Goal: Information Seeking & Learning: Learn about a topic

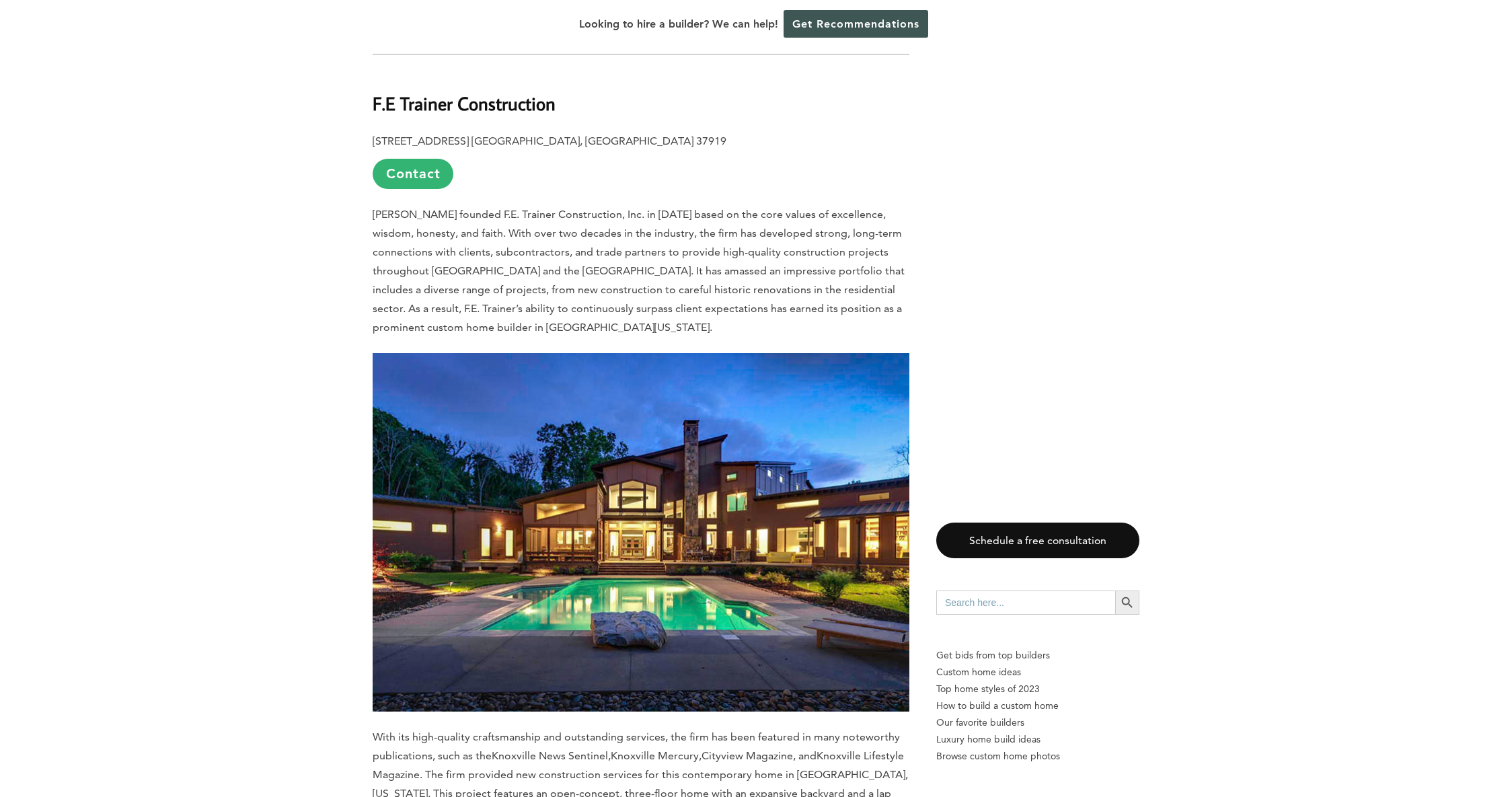
scroll to position [970, 0]
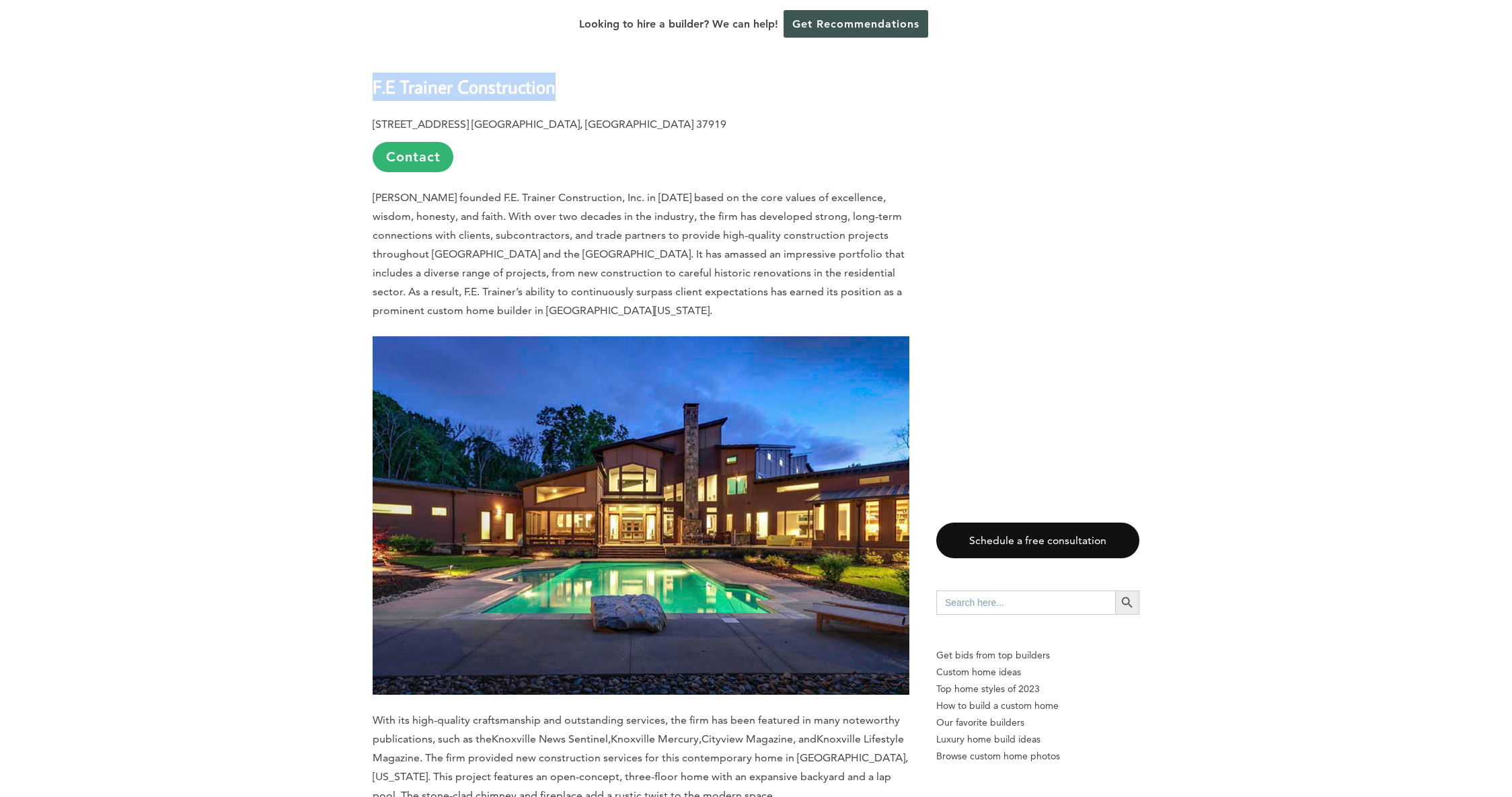
drag, startPoint x: 577, startPoint y: 66, endPoint x: 372, endPoint y: 65, distance: 205.0
click at [372, 65] on h2 "F.E Trainer Construction" at bounding box center [641, 77] width 536 height 46
copy b "F.E Trainer Construction"
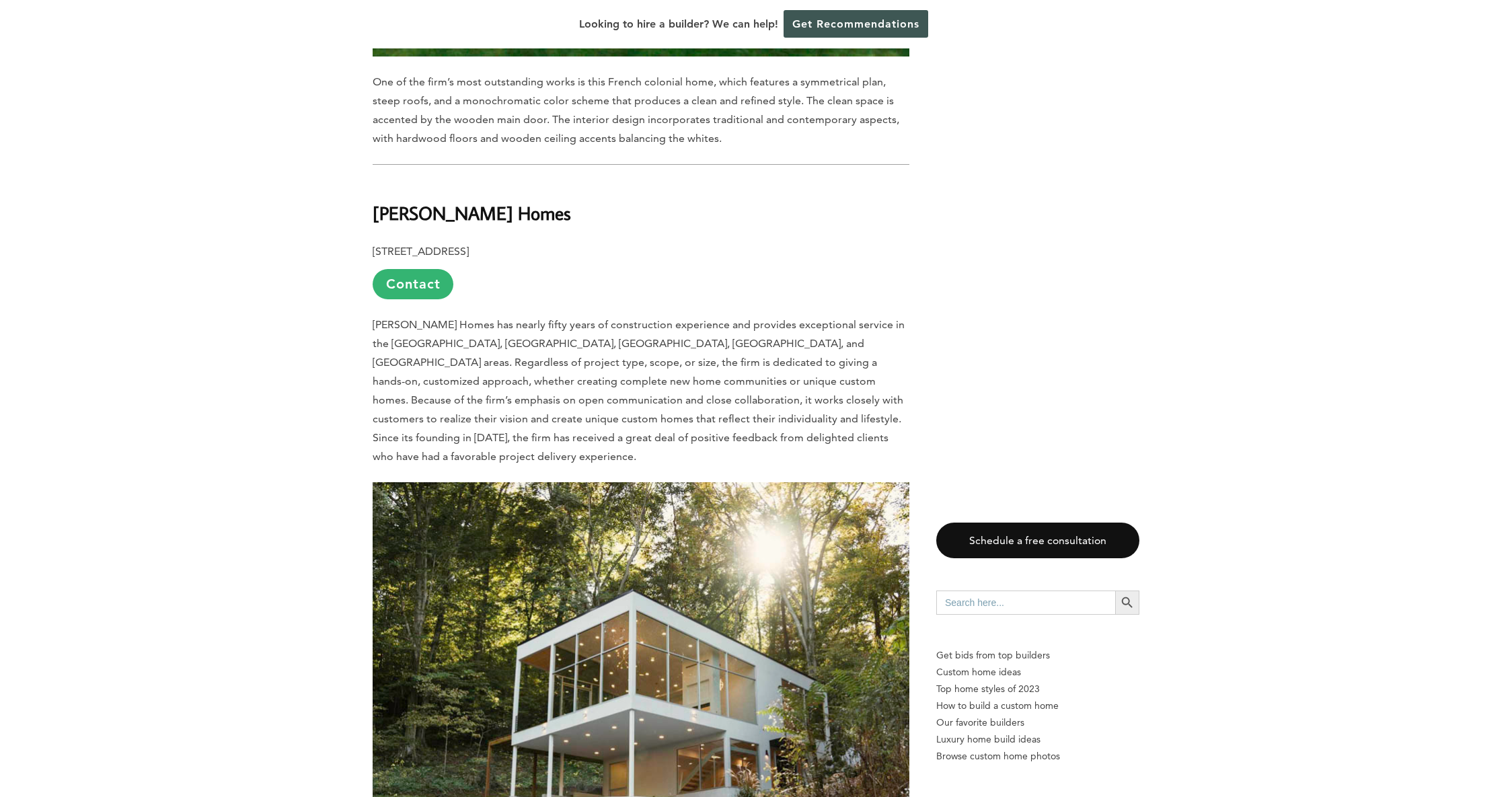
scroll to position [4748, 0]
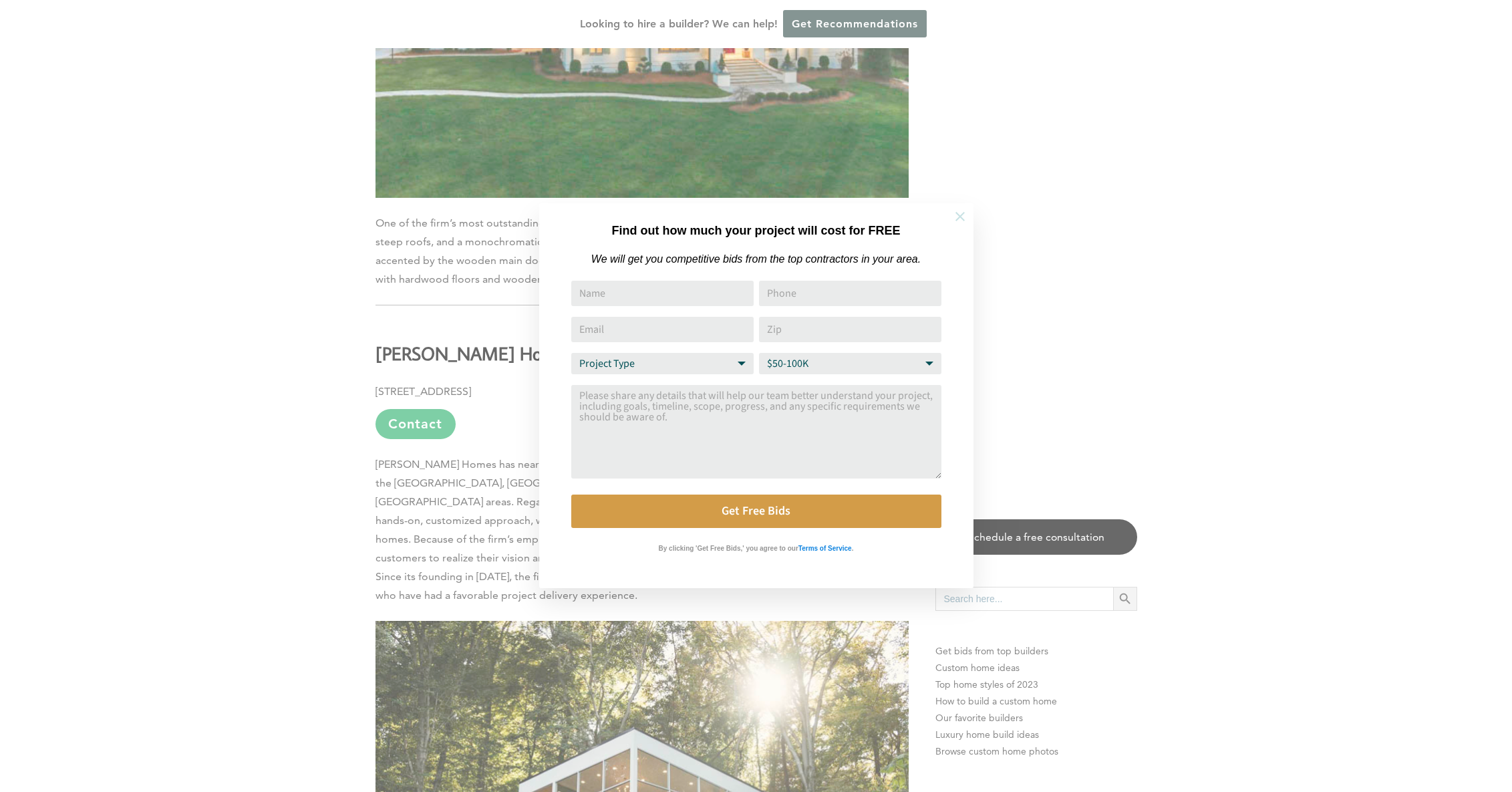
click at [968, 217] on button at bounding box center [960, 216] width 47 height 47
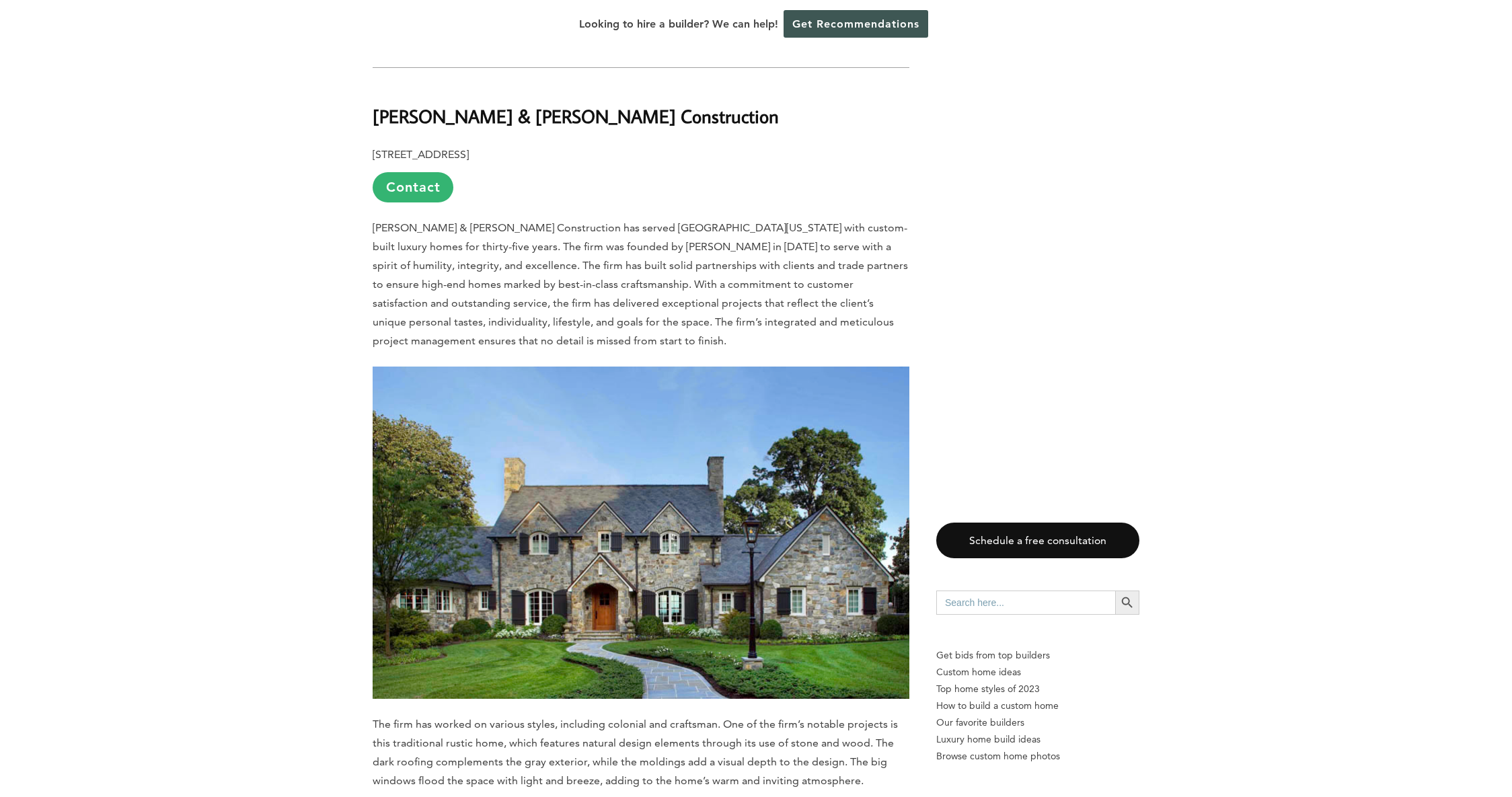
scroll to position [5713, 0]
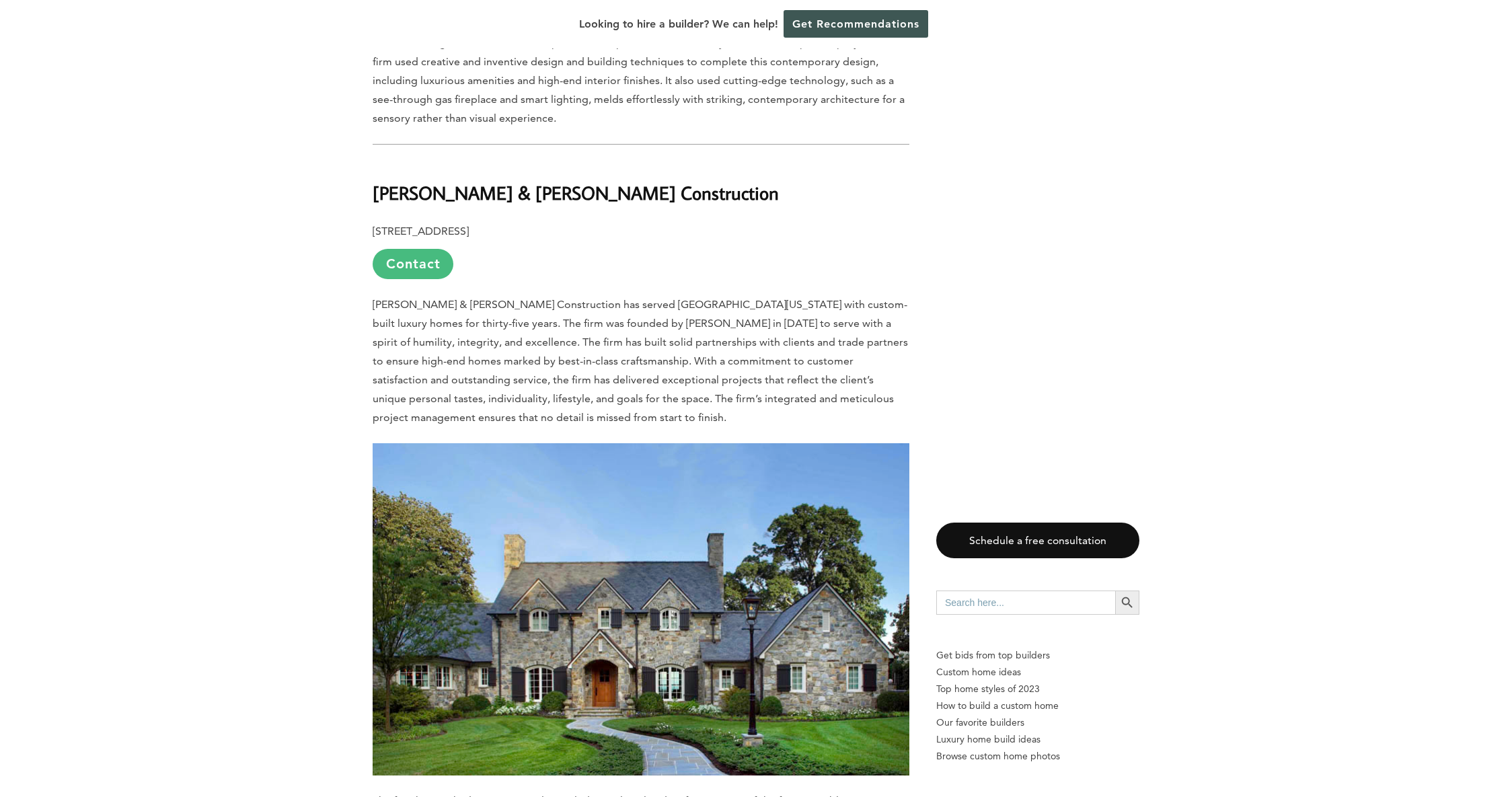
click at [442, 249] on link "Contact" at bounding box center [413, 263] width 80 height 30
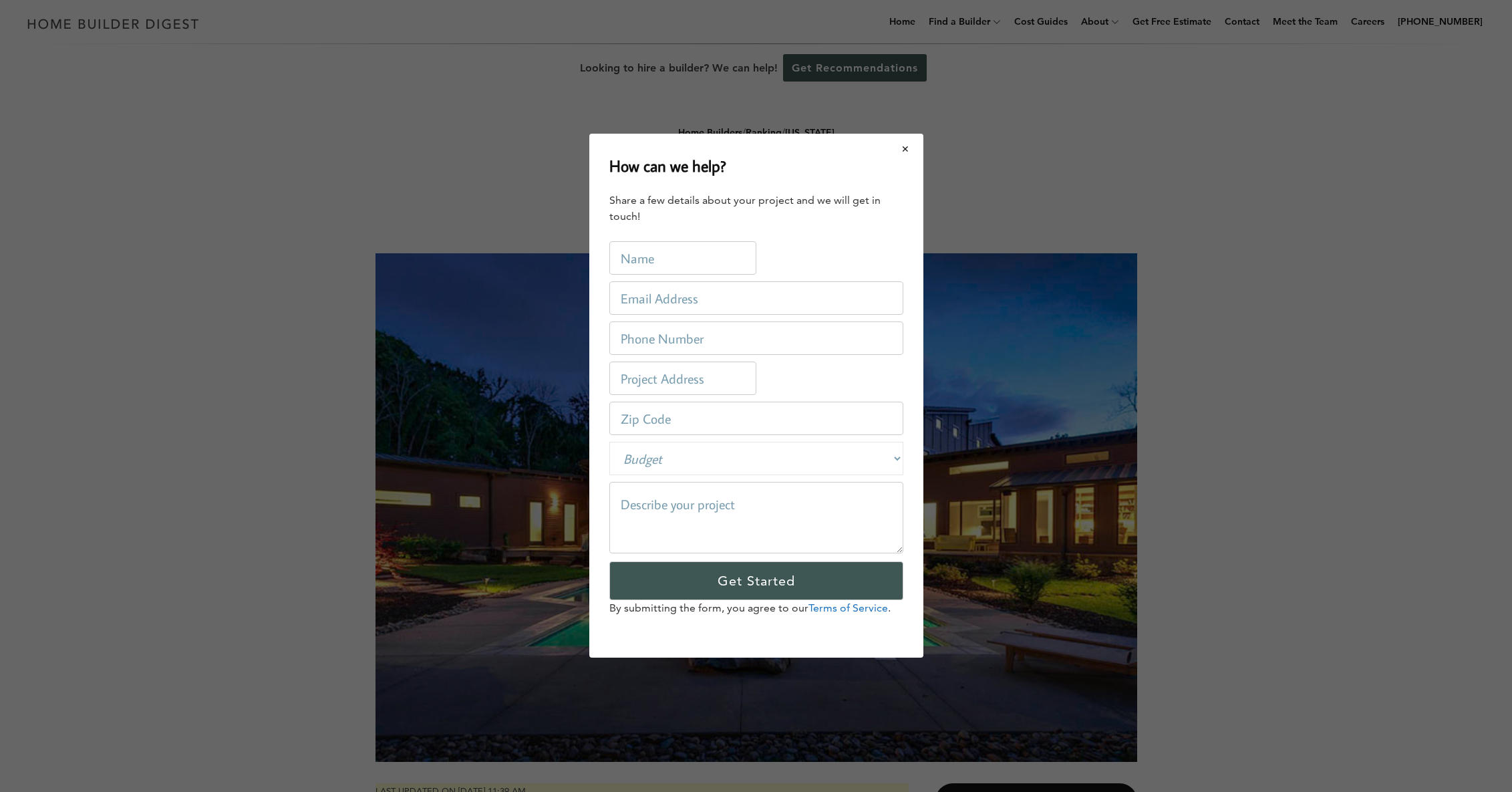
click at [909, 149] on button "Close modal" at bounding box center [906, 149] width 36 height 28
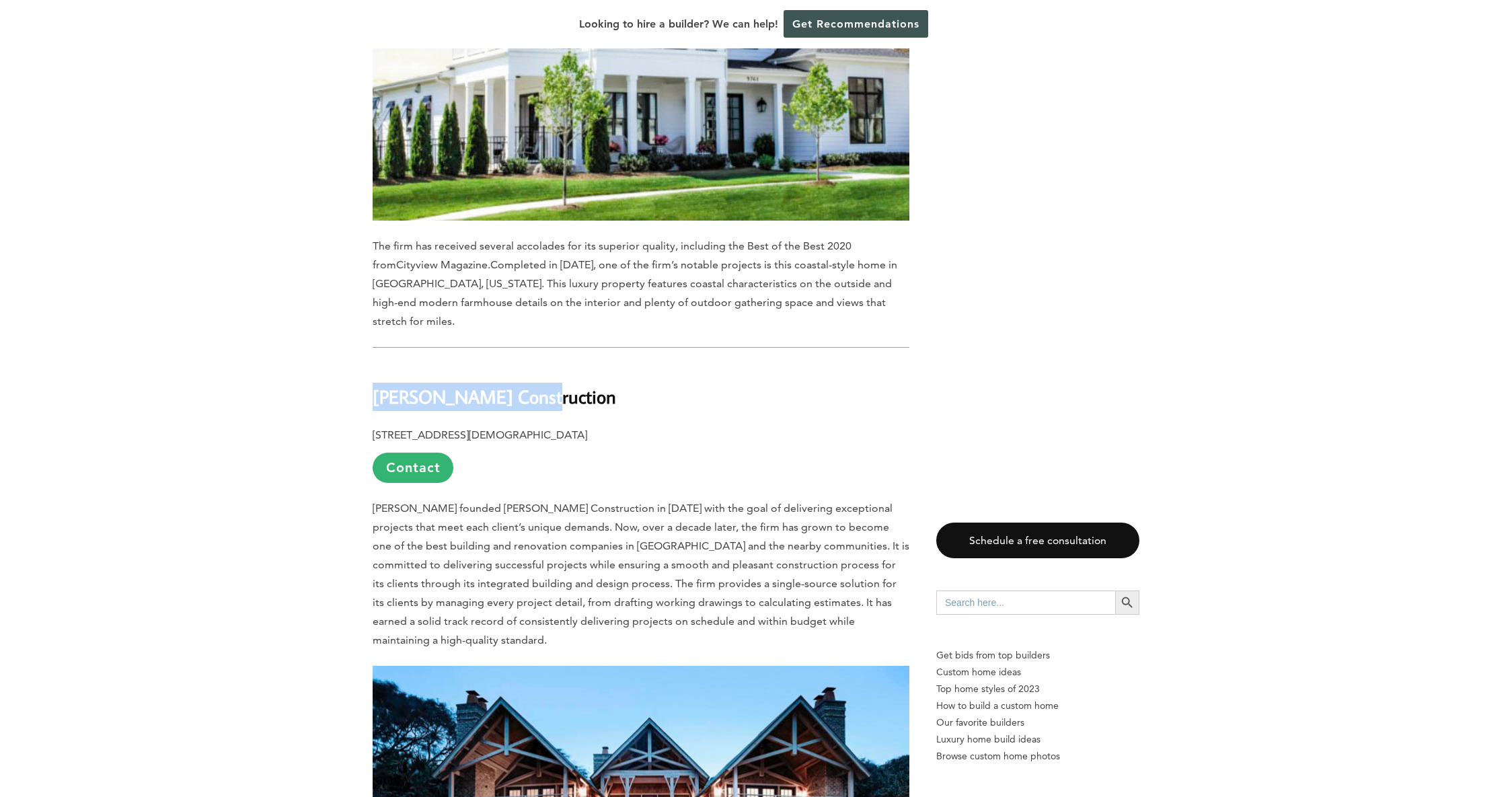
scroll to position [2283, 0]
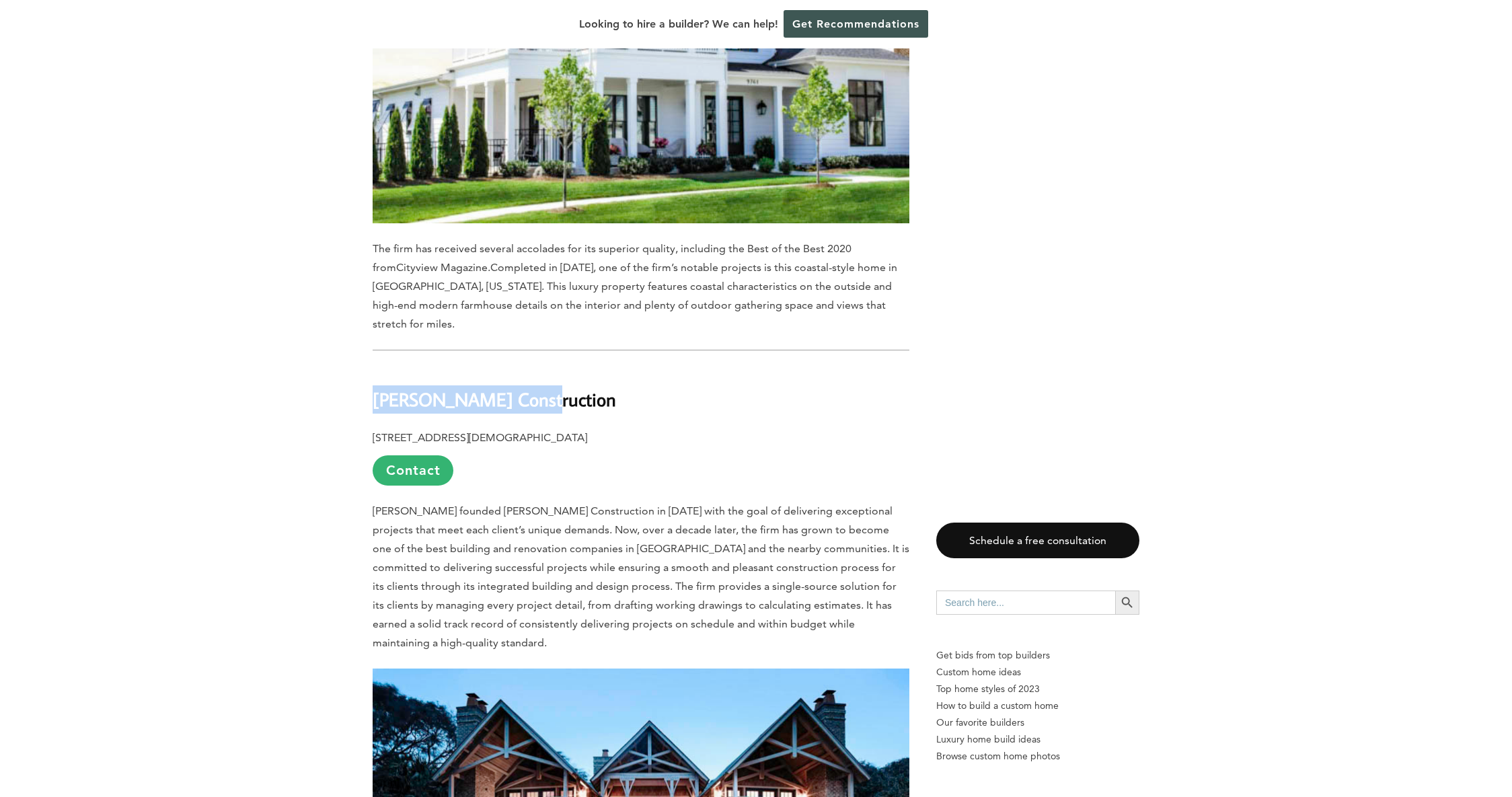
drag, startPoint x: 564, startPoint y: 359, endPoint x: 374, endPoint y: 360, distance: 190.0
click at [374, 366] on h2 "[PERSON_NAME] Construction" at bounding box center [641, 390] width 536 height 46
copy b "[PERSON_NAME] Construction"
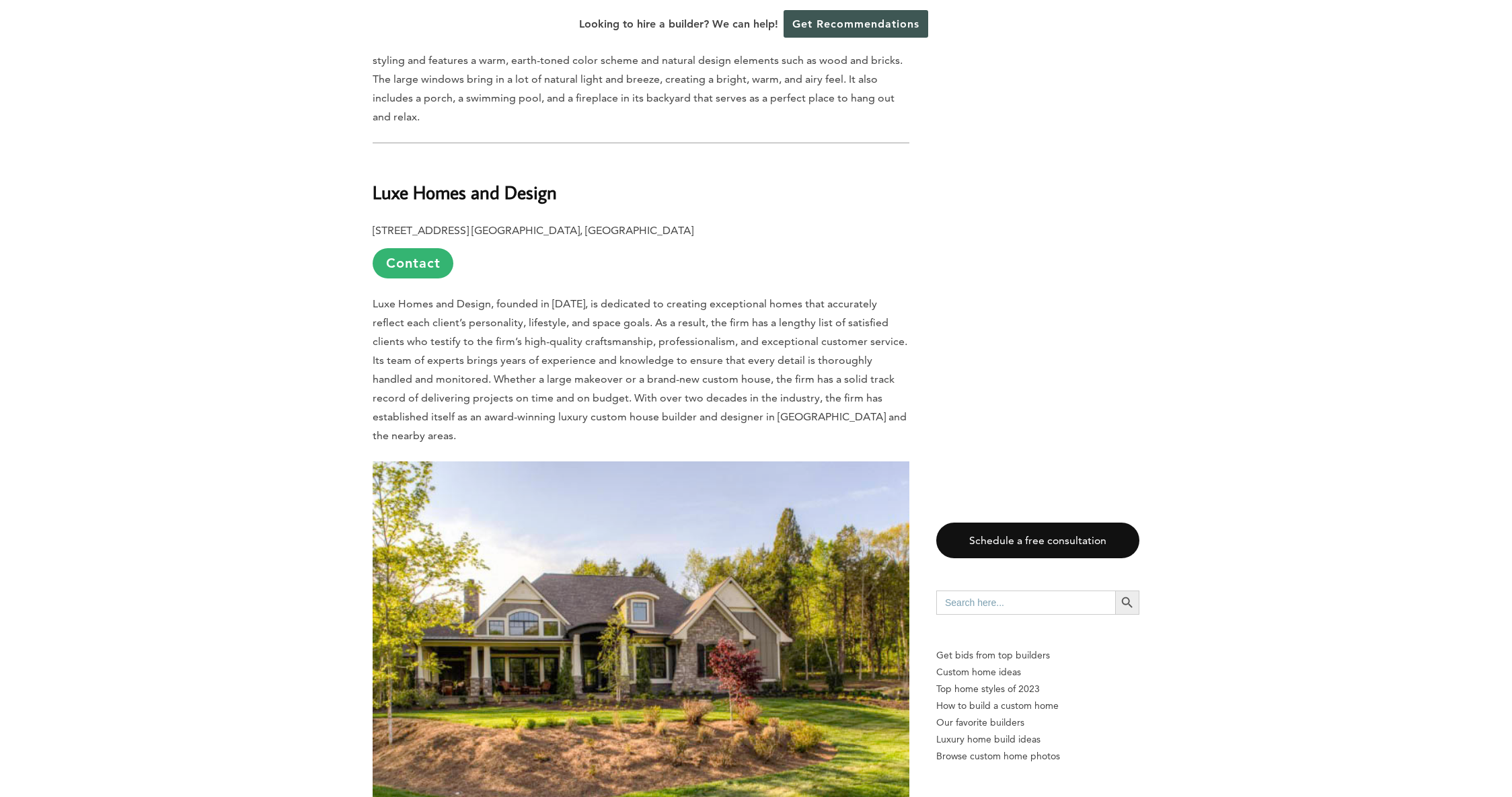
scroll to position [3136, 0]
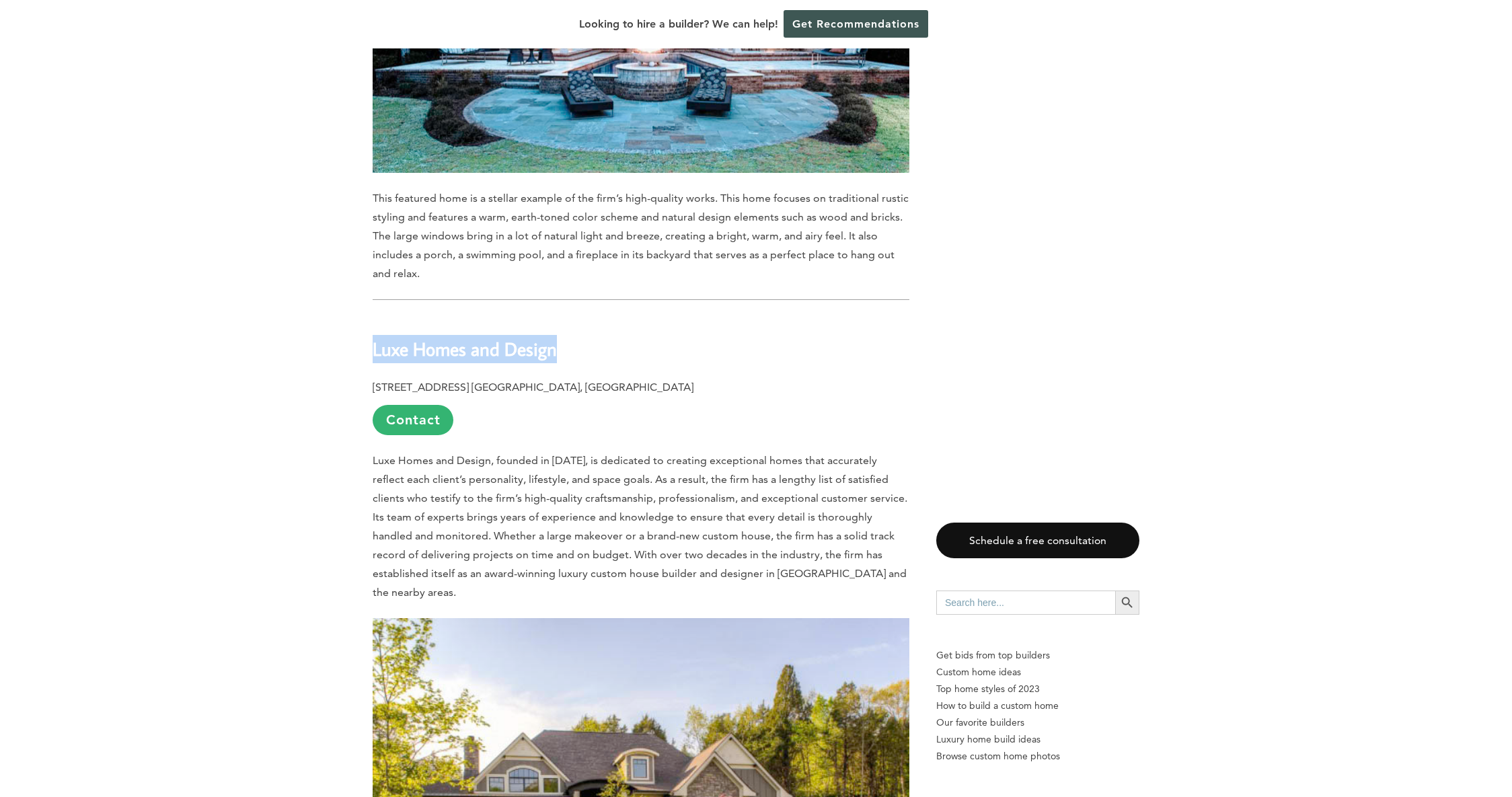
drag, startPoint x: 569, startPoint y: 290, endPoint x: 363, endPoint y: 290, distance: 206.0
copy b "Luxe Homes and Design"
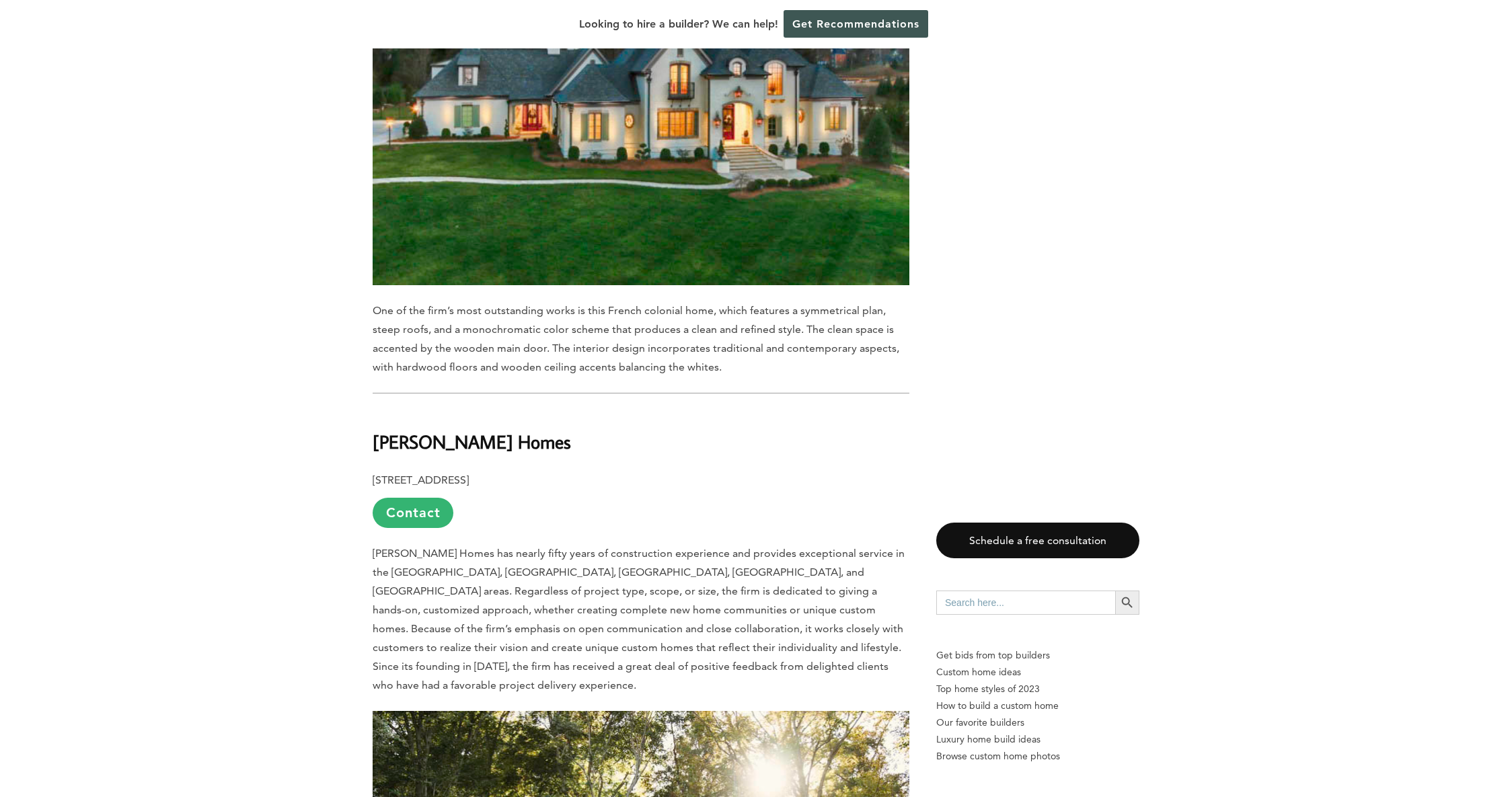
scroll to position [4909, 0]
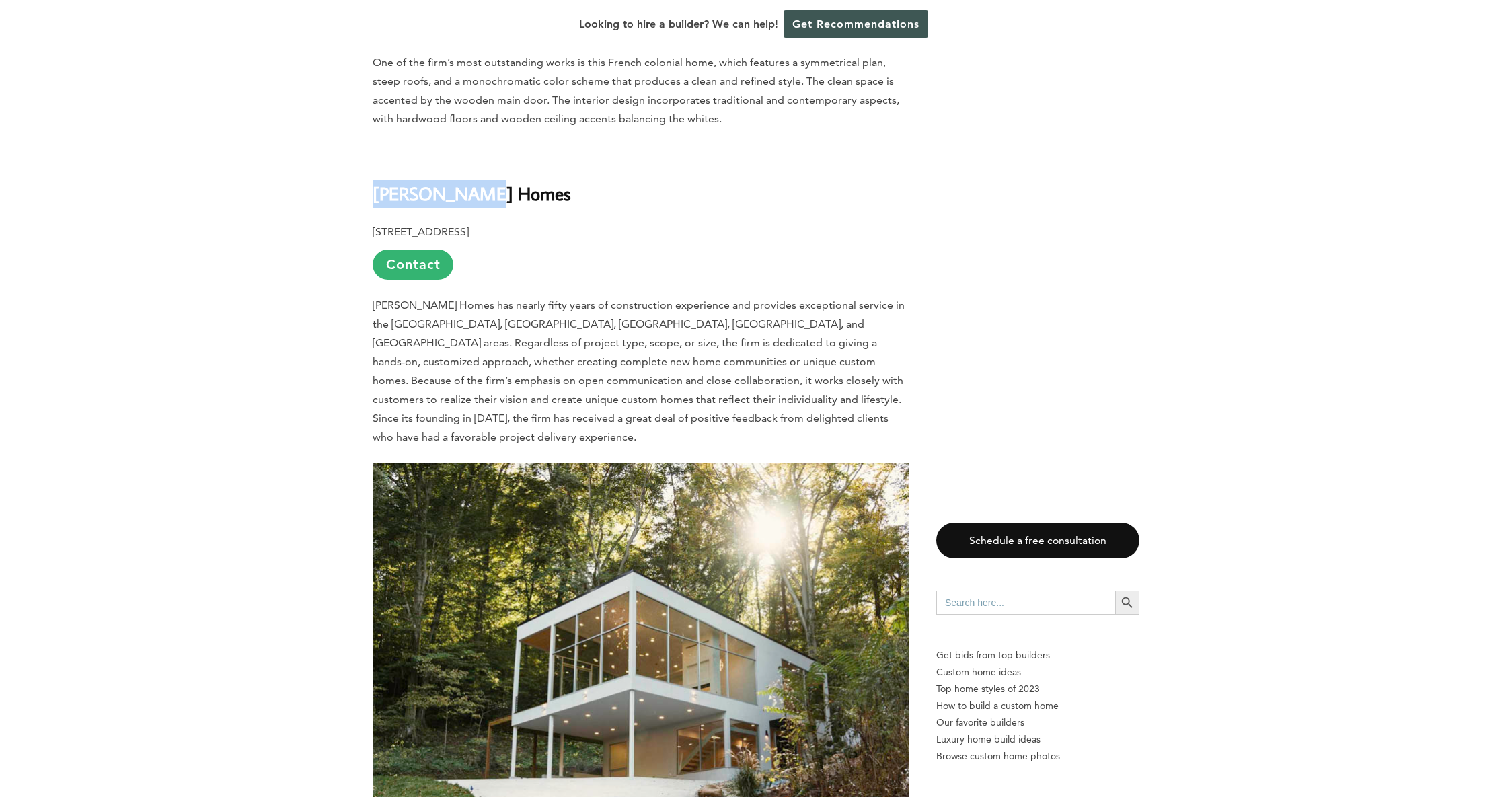
drag, startPoint x: 486, startPoint y: 117, endPoint x: 367, endPoint y: 110, distance: 119.2
copy b "[PERSON_NAME] Homes"
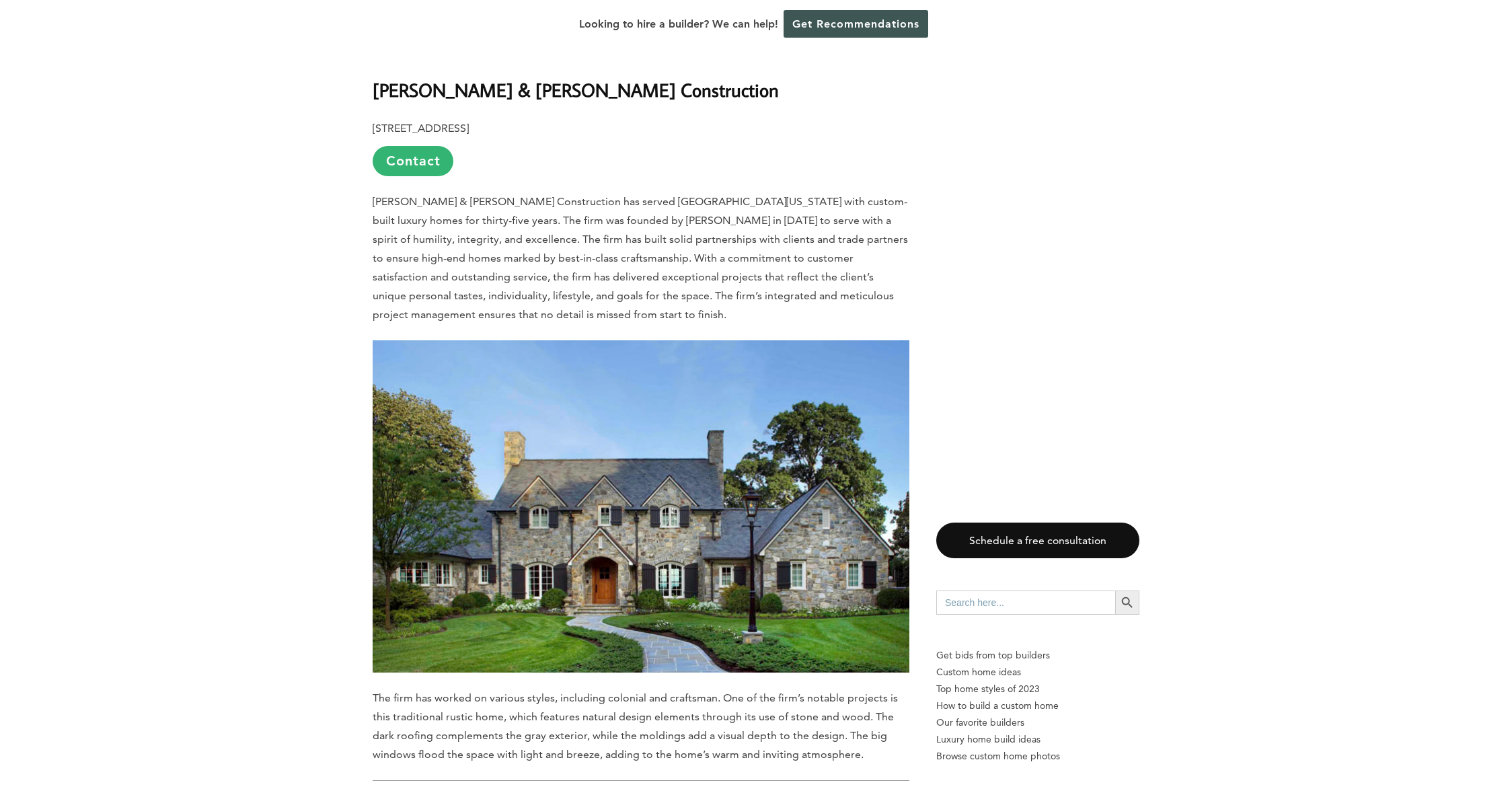
scroll to position [5703, 0]
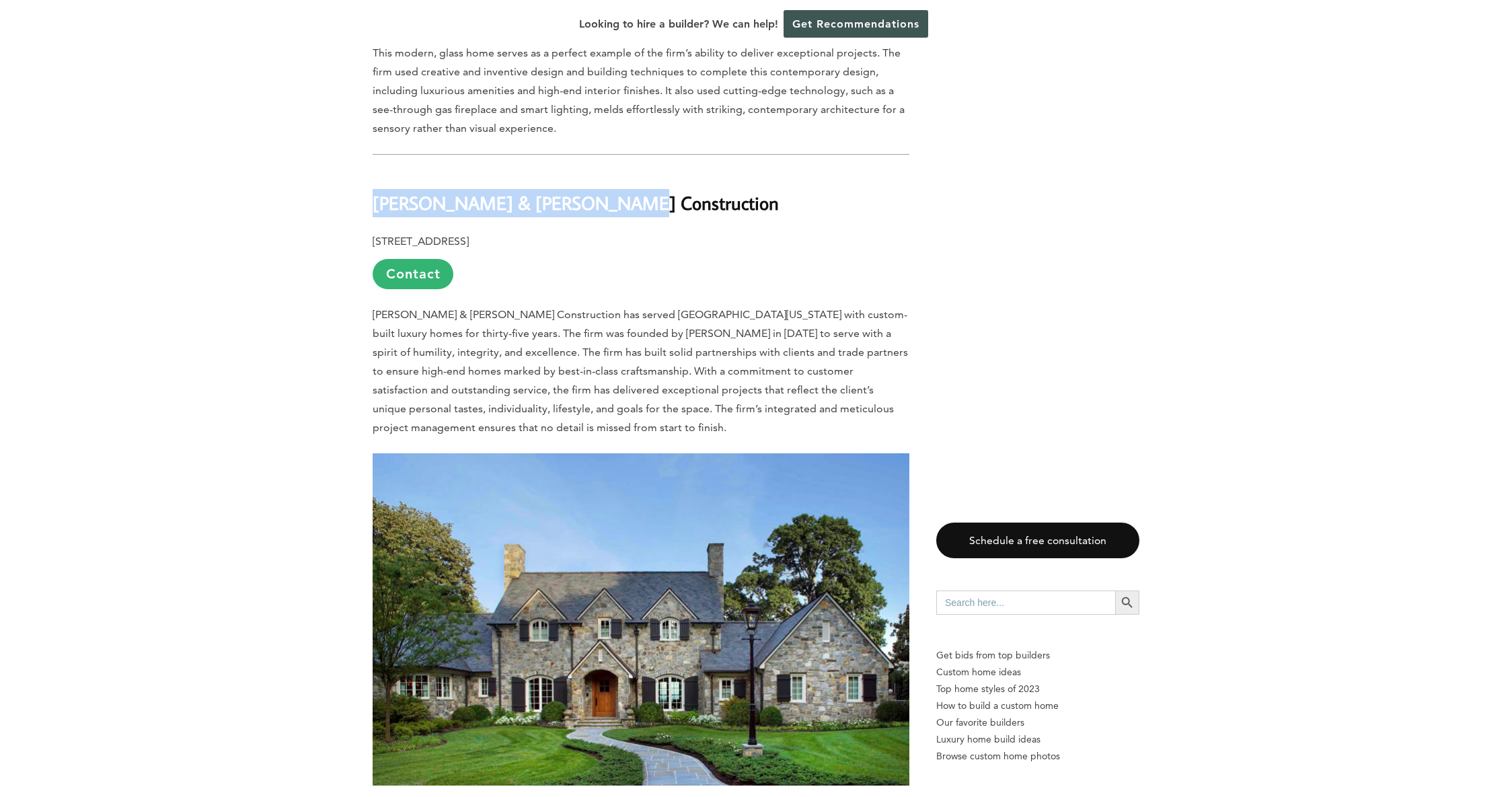
drag, startPoint x: 640, startPoint y: 104, endPoint x: 363, endPoint y: 106, distance: 277.0
copy b "[PERSON_NAME] & [PERSON_NAME] Construction"
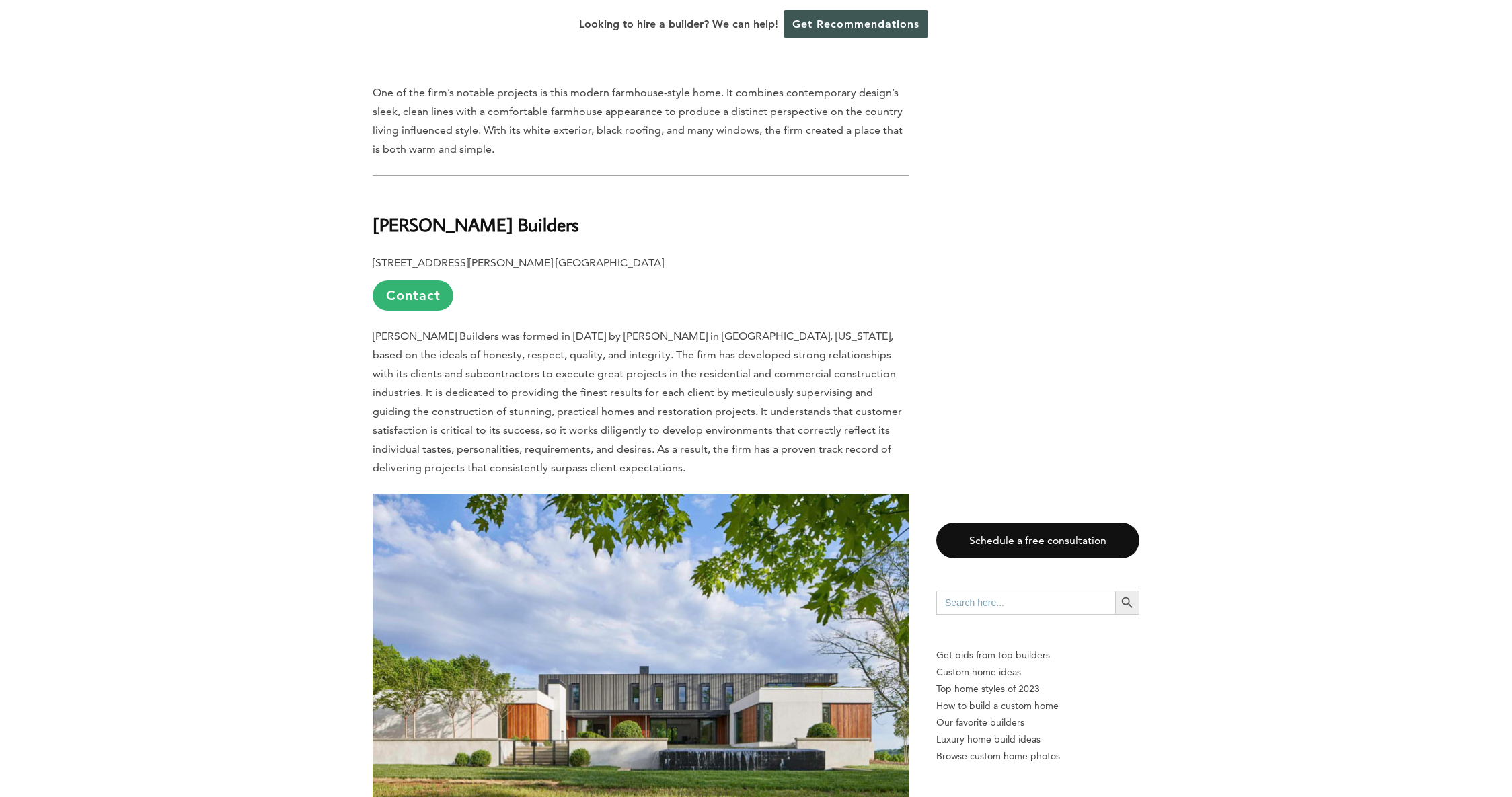
scroll to position [7786, 0]
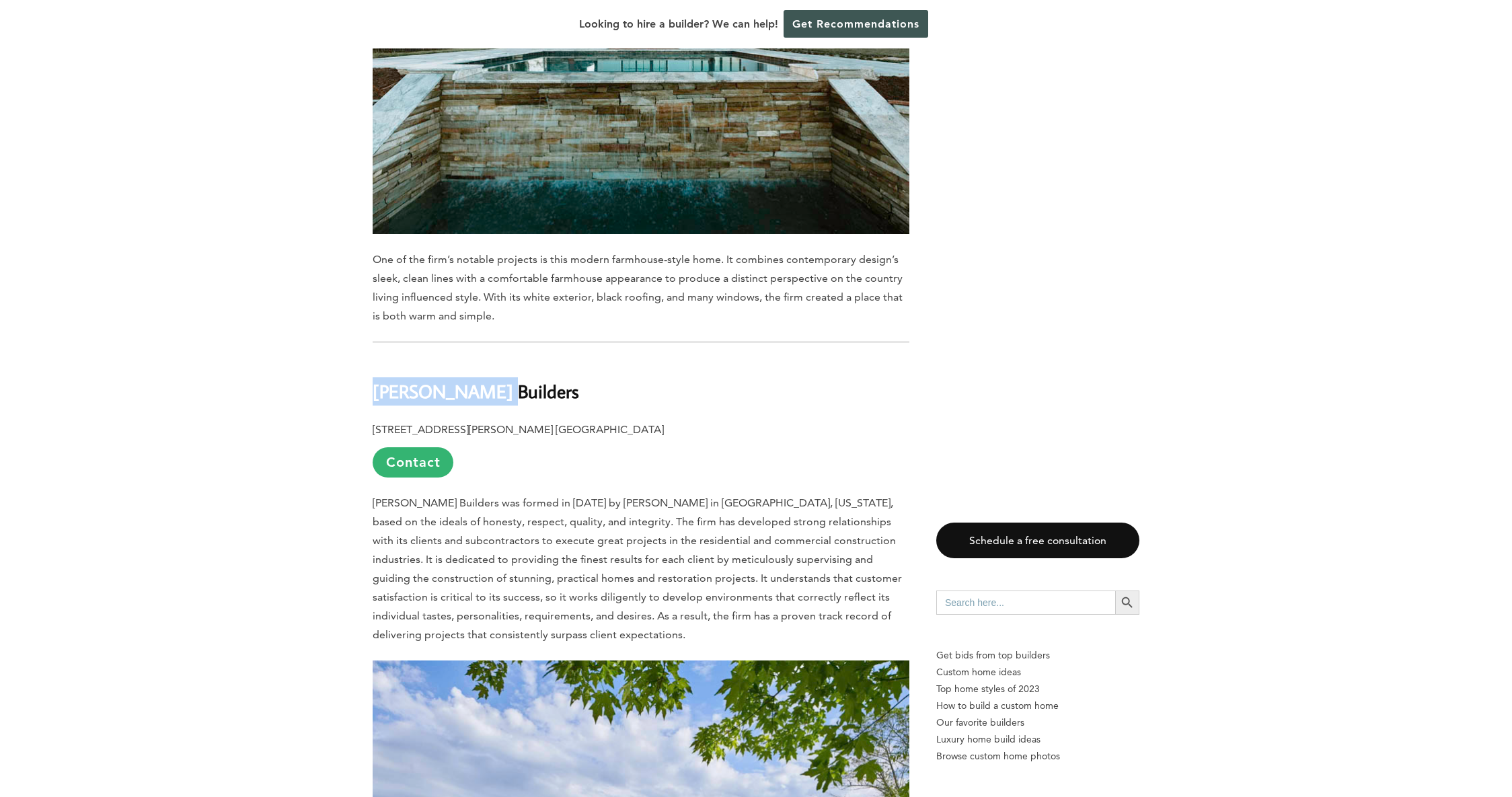
drag, startPoint x: 478, startPoint y: 278, endPoint x: 365, endPoint y: 270, distance: 113.3
drag, startPoint x: 524, startPoint y: 274, endPoint x: 358, endPoint y: 271, distance: 166.0
copy b "[PERSON_NAME] Builders"
